Goal: Task Accomplishment & Management: Complete application form

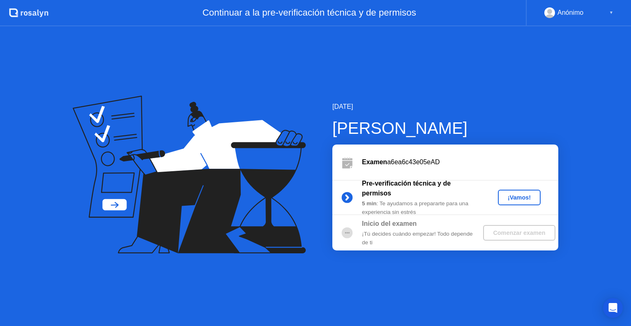
click at [506, 195] on div "¡Vamos!" at bounding box center [519, 197] width 36 height 7
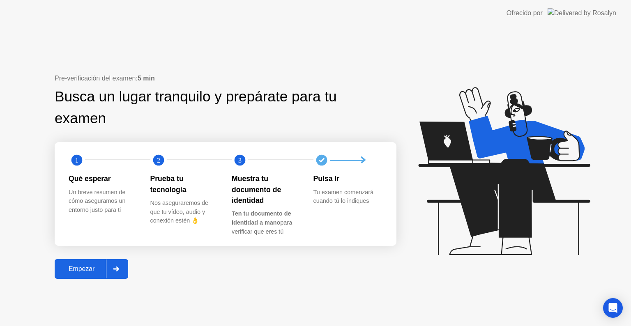
click at [350, 210] on div "Pulsa Ir Tu examen comenzará cuando tú lo indiques" at bounding box center [354, 204] width 82 height 63
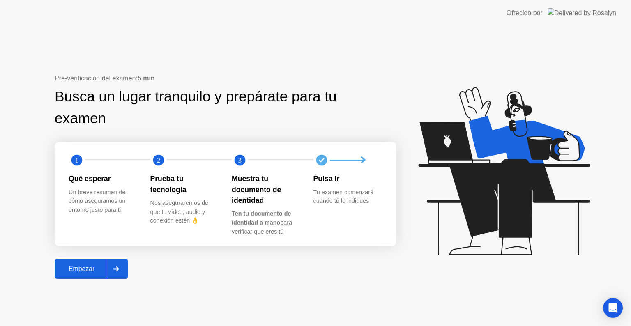
click at [446, 84] on icon at bounding box center [502, 175] width 212 height 210
drag, startPoint x: 431, startPoint y: 105, endPoint x: 427, endPoint y: 108, distance: 4.6
click at [427, 108] on icon at bounding box center [502, 175] width 212 height 210
click at [164, 246] on div "1 2 3 Qué esperar Un breve resumen de cómo aseguramos un entorno justo para ti …" at bounding box center [226, 194] width 342 height 104
click at [207, 204] on div "Nos aseguraremos de que tu vídeo, audio y conexión estén 👌" at bounding box center [184, 212] width 69 height 27
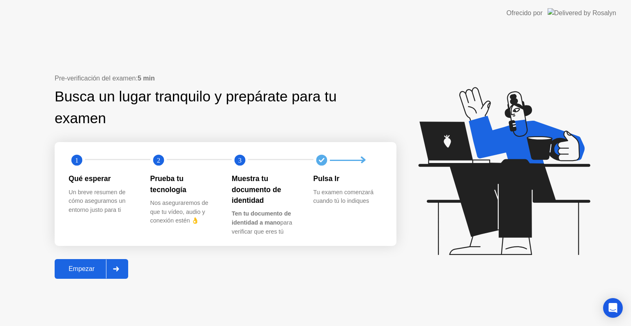
click at [243, 200] on div "Muestra tu documento de identidad" at bounding box center [266, 189] width 69 height 32
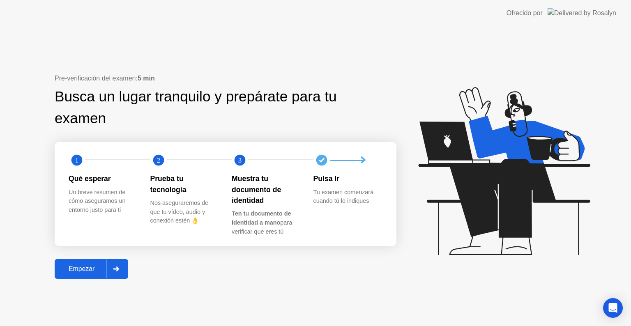
click at [257, 181] on div "Muestra tu documento de identidad" at bounding box center [266, 189] width 69 height 32
click at [344, 98] on div "Busca un lugar tranquilo y prepárate para tu examen" at bounding box center [199, 108] width 289 height 44
click at [344, 99] on div "Busca un lugar tranquilo y prepárate para tu examen" at bounding box center [199, 108] width 289 height 44
click at [414, 267] on icon at bounding box center [502, 175] width 212 height 210
click at [283, 177] on div "Muestra tu documento de identidad" at bounding box center [266, 189] width 69 height 32
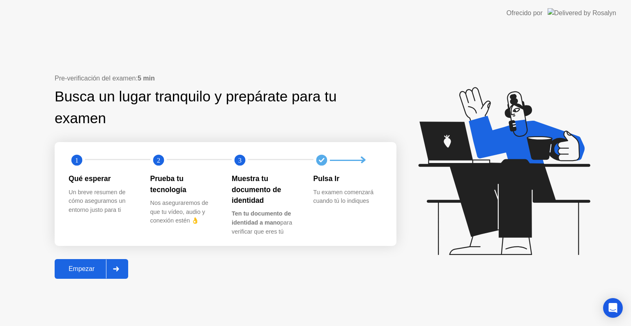
click at [461, 93] on icon at bounding box center [504, 171] width 172 height 168
click at [492, 105] on icon at bounding box center [502, 175] width 212 height 210
click at [263, 211] on b "Ten tu documento de identidad a mano" at bounding box center [261, 218] width 59 height 16
click at [381, 11] on header "Ofrecido por" at bounding box center [315, 13] width 631 height 26
